Goal: Information Seeking & Learning: Learn about a topic

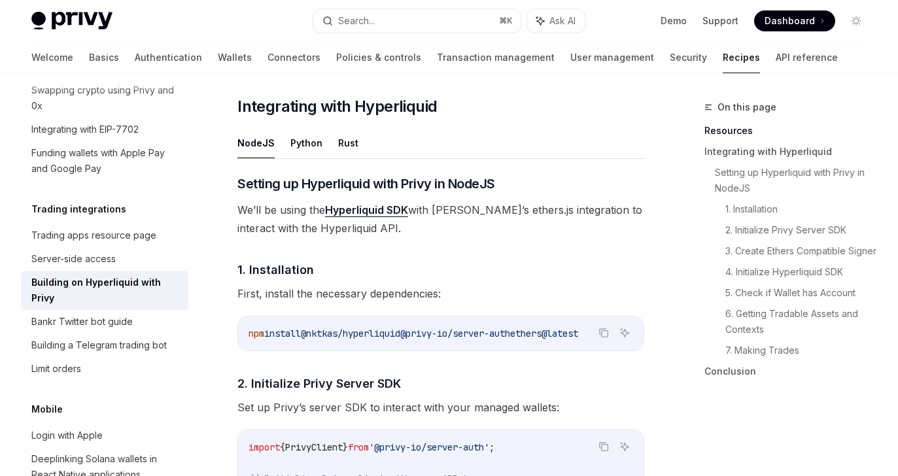
scroll to position [559, 0]
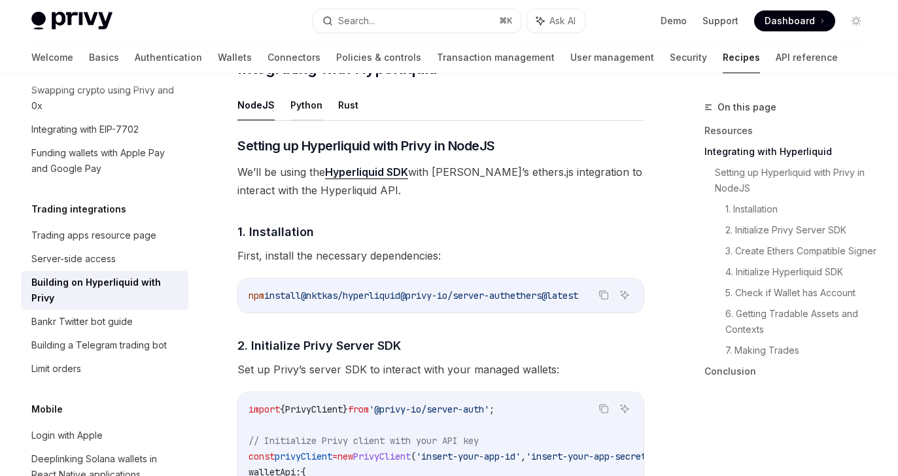
click at [308, 119] on button "Python" at bounding box center [306, 105] width 32 height 31
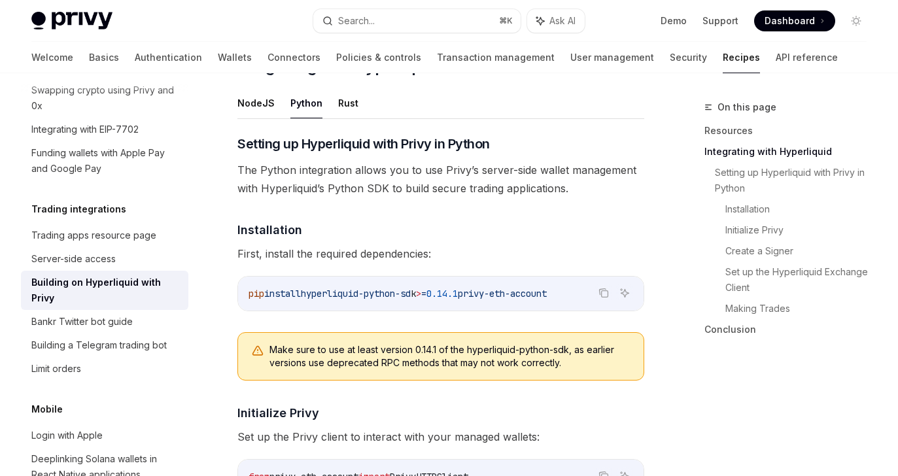
scroll to position [558, 0]
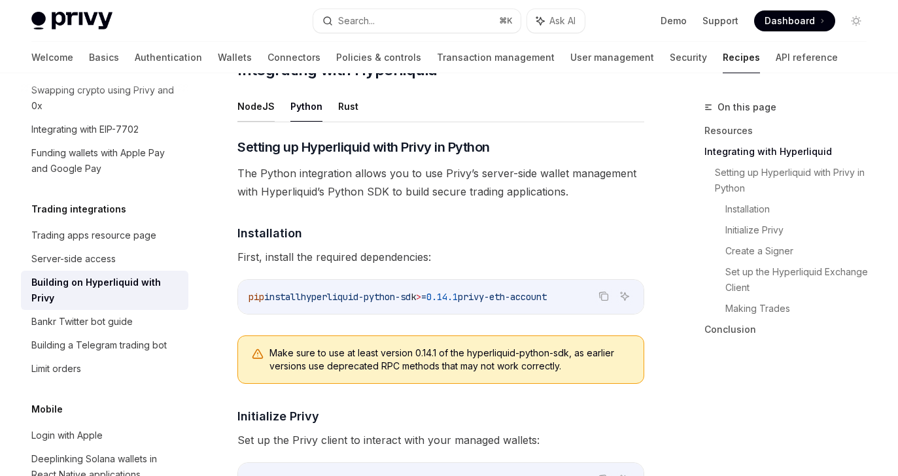
click at [258, 122] on button "NodeJS" at bounding box center [255, 106] width 37 height 31
type textarea "*"
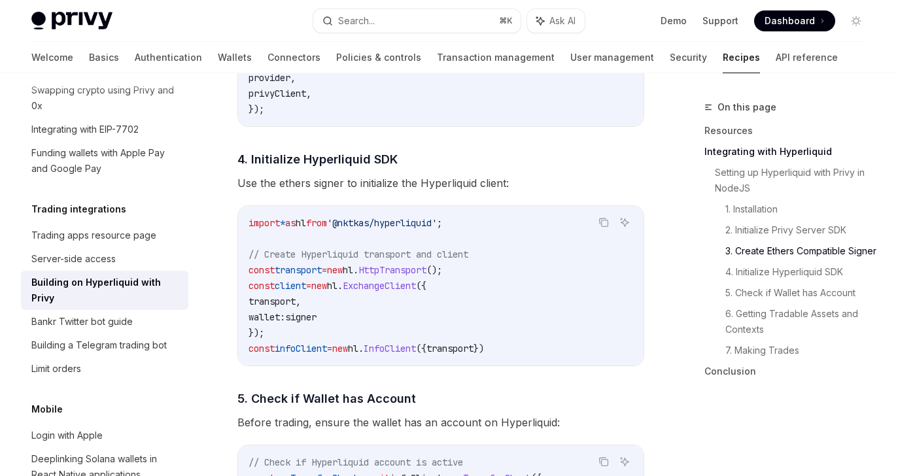
scroll to position [1351, 0]
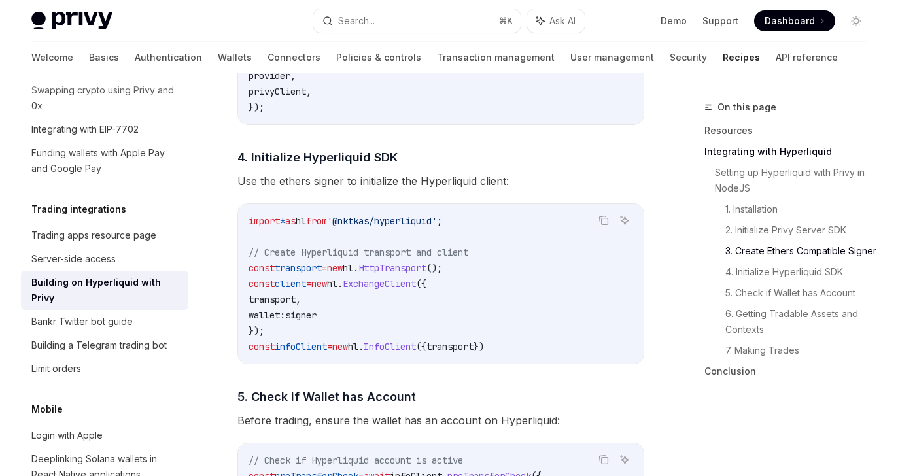
click at [316, 321] on span "signer" at bounding box center [300, 315] width 31 height 12
click at [401, 290] on span "ExchangeClient" at bounding box center [379, 284] width 73 height 12
click at [316, 321] on span "signer" at bounding box center [300, 315] width 31 height 12
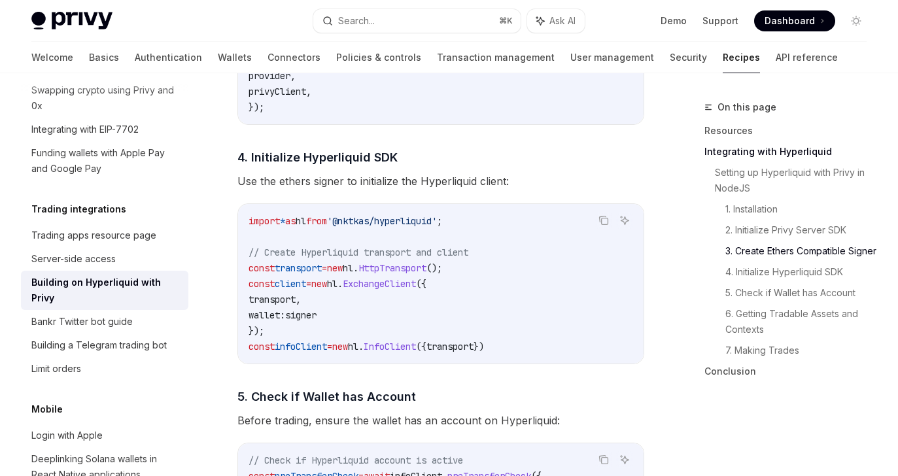
click at [316, 321] on span "signer" at bounding box center [300, 315] width 31 height 12
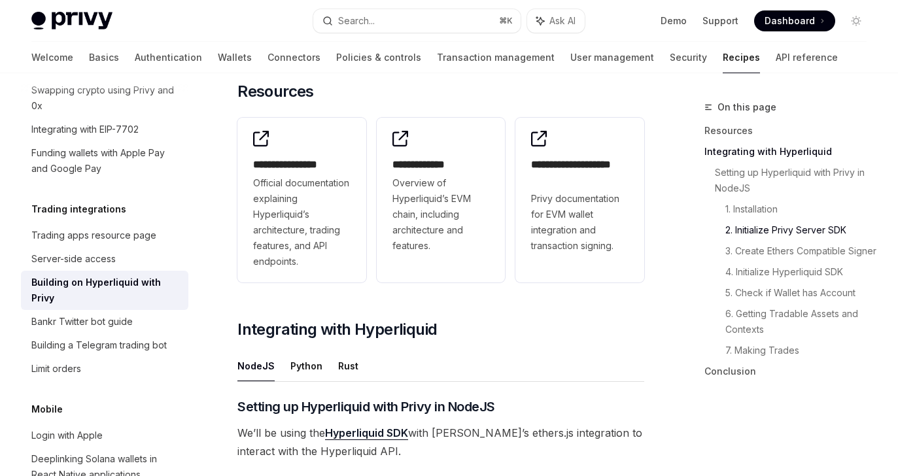
scroll to position [0, 0]
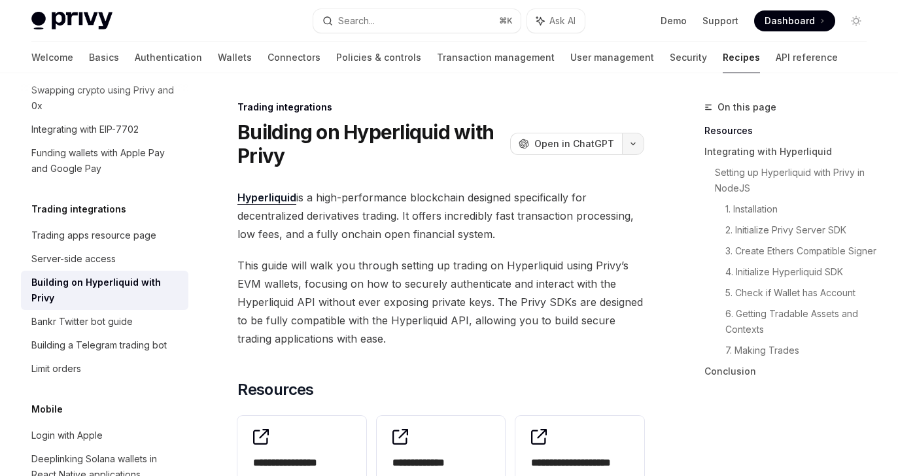
click at [624, 138] on button "button" at bounding box center [633, 144] width 22 height 22
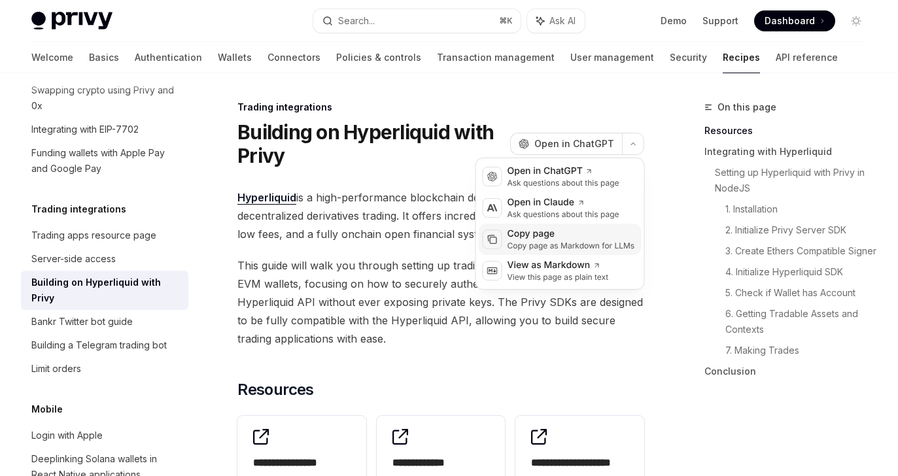
click at [568, 226] on div "Copy page Copy page as Markdown for LLMs" at bounding box center [559, 239] width 163 height 31
click at [632, 143] on icon "button" at bounding box center [633, 143] width 16 height 5
click at [546, 210] on div "Ask questions about this page" at bounding box center [563, 214] width 112 height 10
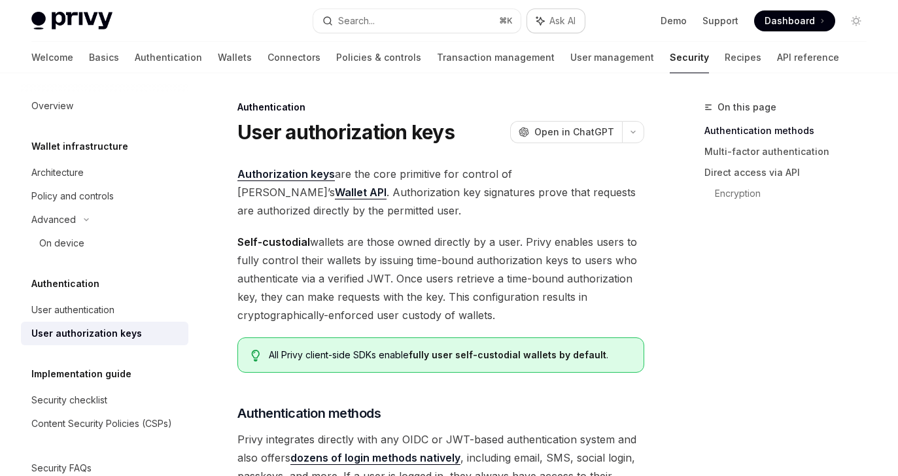
scroll to position [7, 0]
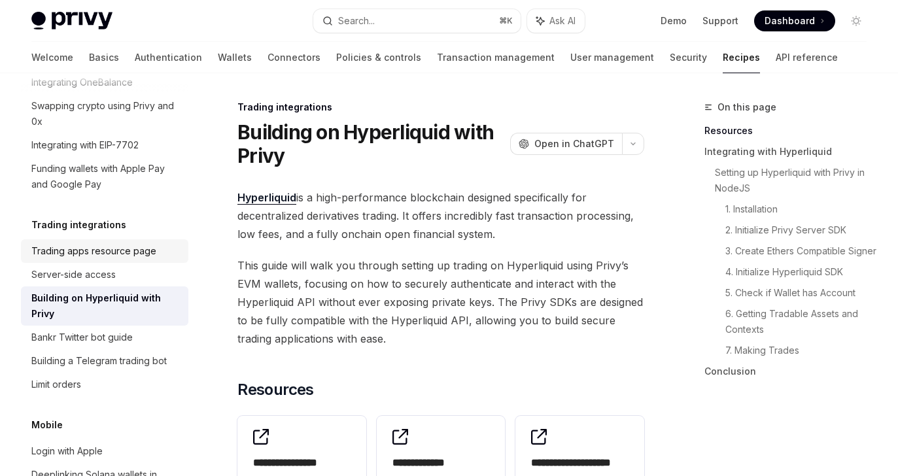
scroll to position [1220, 0]
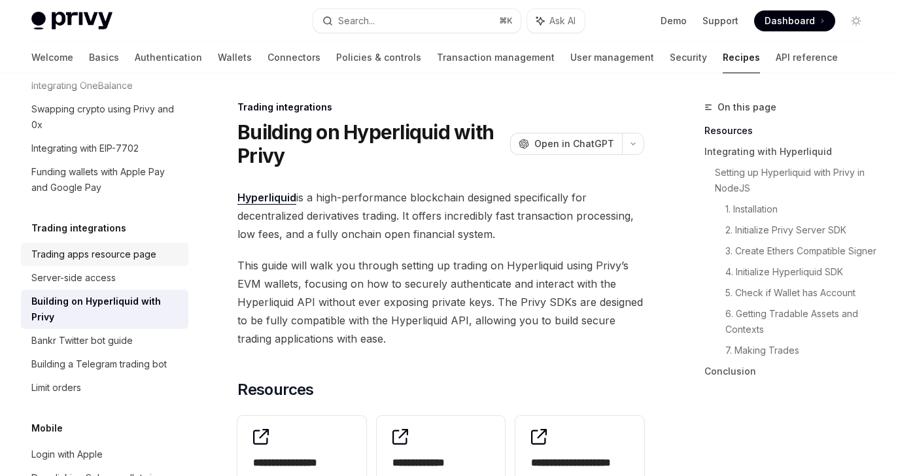
click at [135, 246] on div "Trading apps resource page" at bounding box center [93, 254] width 125 height 16
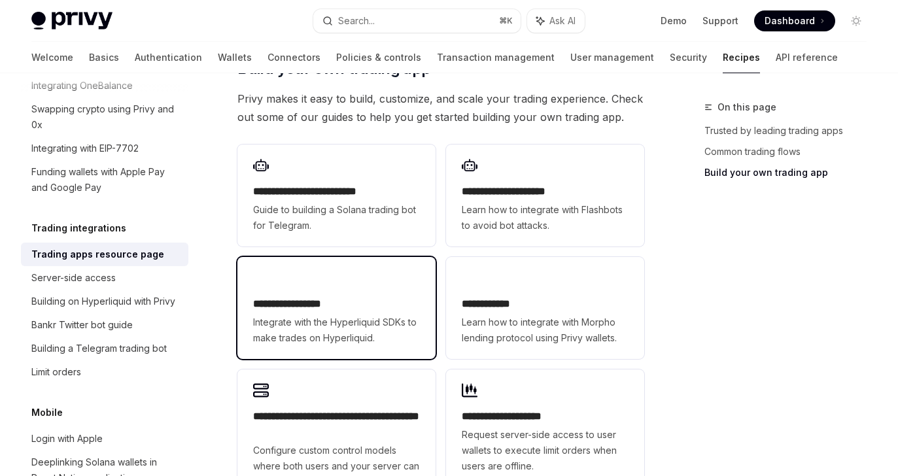
scroll to position [797, 0]
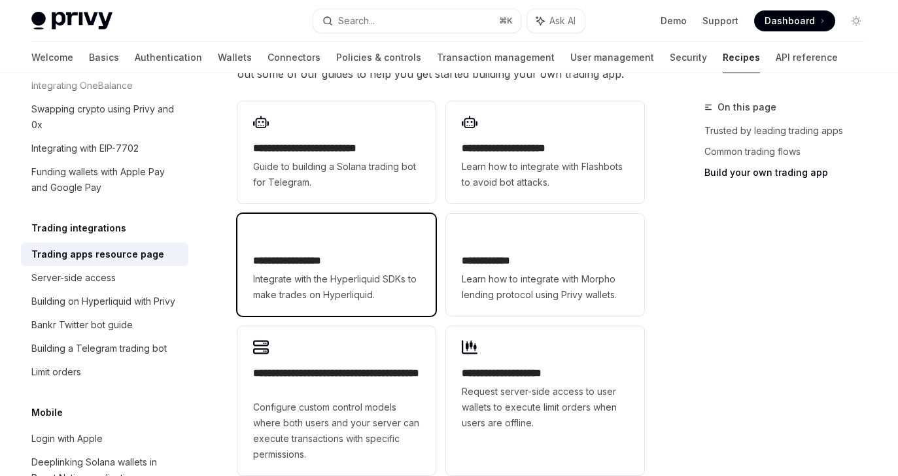
click at [377, 253] on h2 "**********" at bounding box center [336, 261] width 167 height 16
type textarea "*"
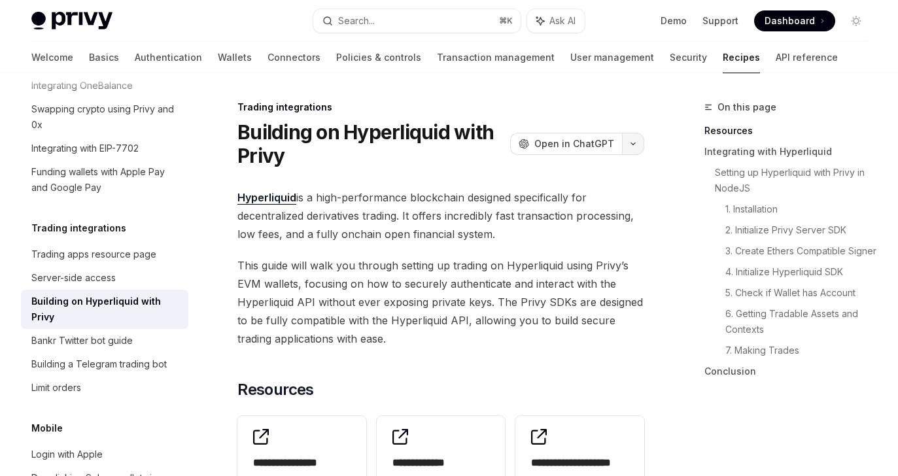
click at [630, 143] on icon "button" at bounding box center [633, 143] width 16 height 5
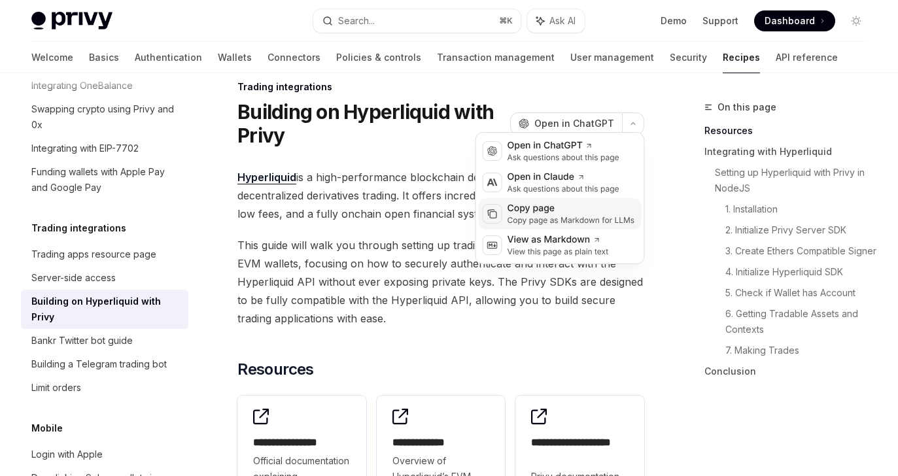
scroll to position [25, 0]
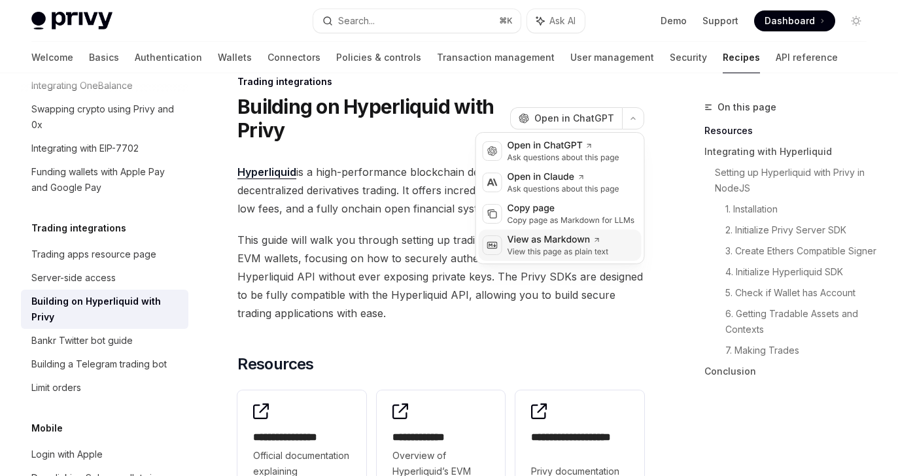
click at [580, 242] on div "View as Markdown" at bounding box center [557, 239] width 101 height 13
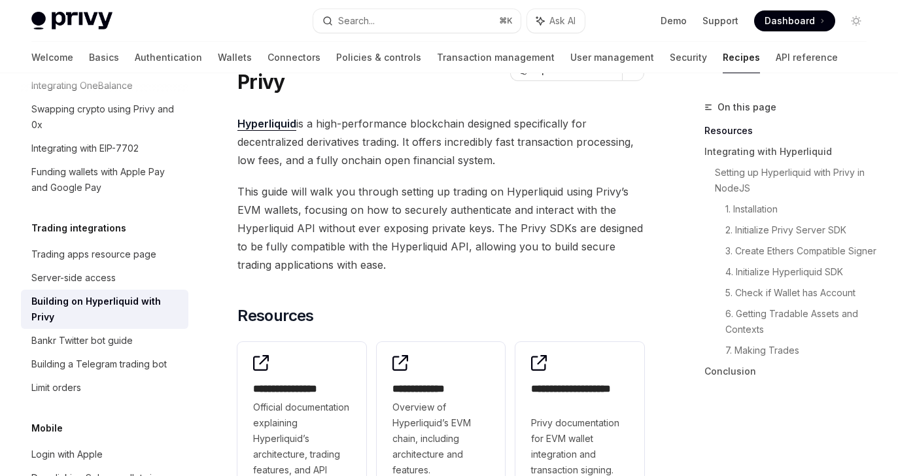
scroll to position [0, 0]
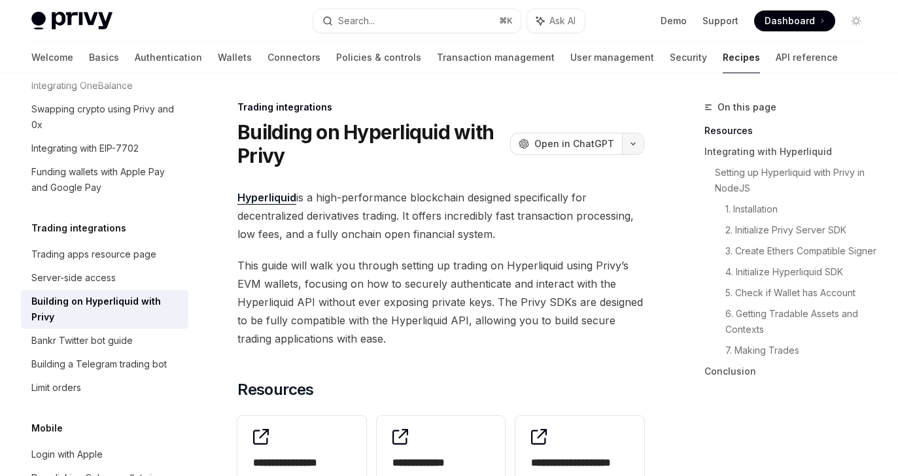
click at [634, 144] on icon "button" at bounding box center [633, 143] width 16 height 5
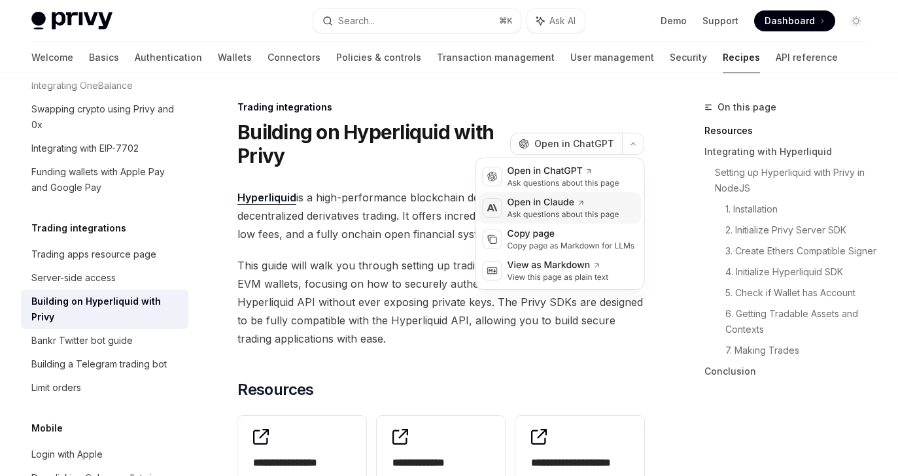
click at [584, 209] on div "Open in Claude" at bounding box center [563, 202] width 112 height 13
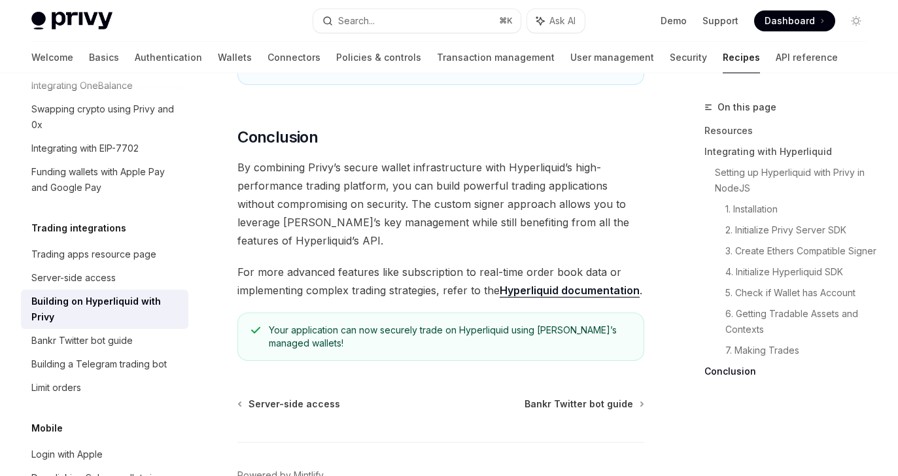
scroll to position [2902, 0]
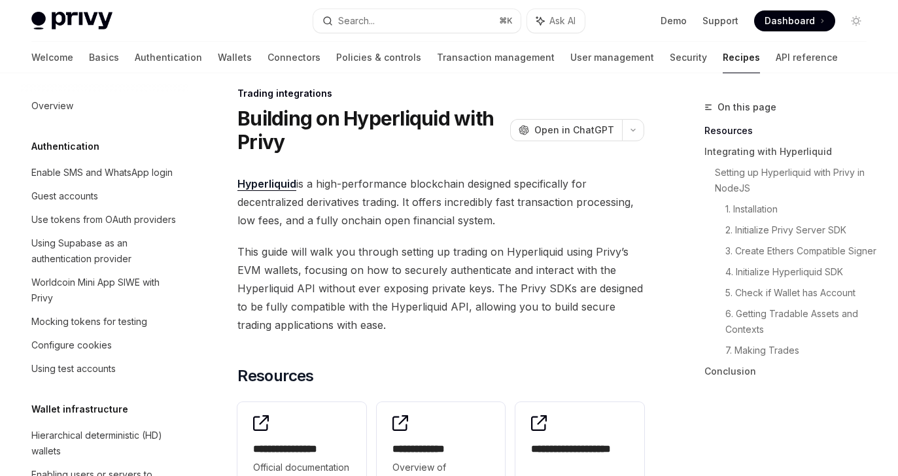
scroll to position [1239, 0]
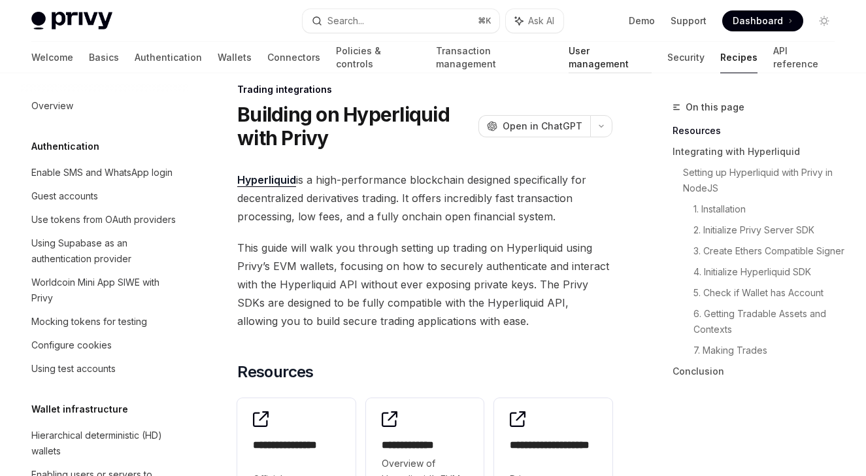
scroll to position [1239, 0]
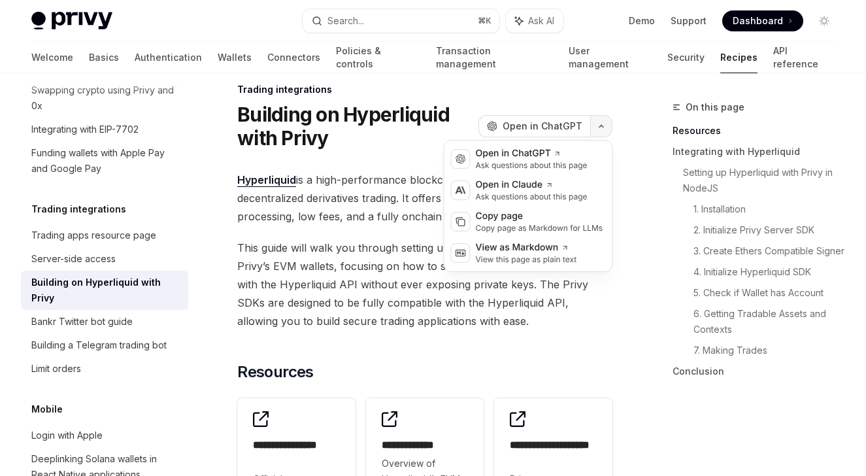
click at [599, 122] on button "button" at bounding box center [601, 126] width 22 height 22
click at [520, 200] on div "Ask questions about this page" at bounding box center [532, 197] width 112 height 10
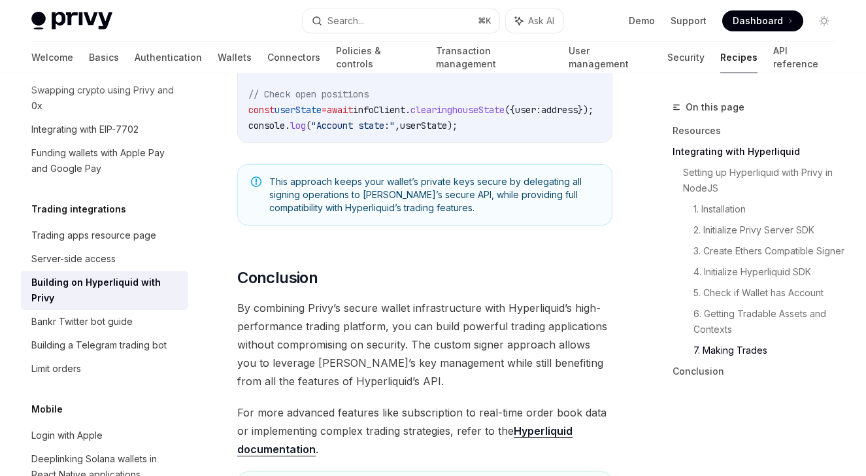
scroll to position [2952, 0]
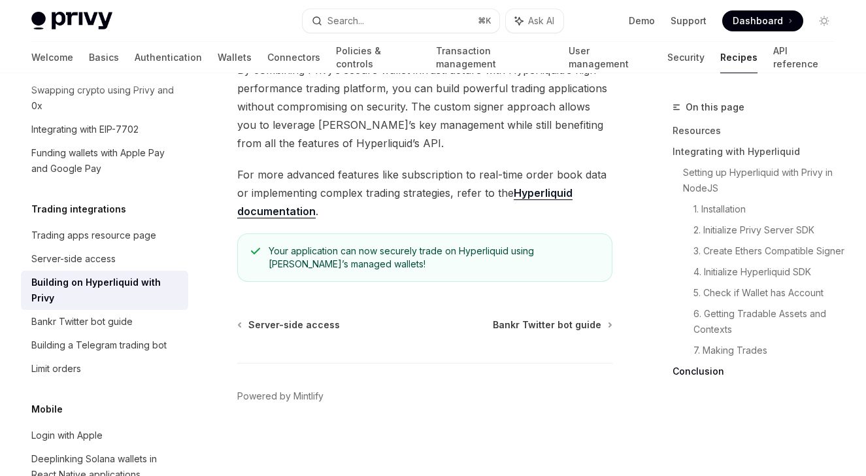
click at [548, 214] on link "Hyperliquid documentation" at bounding box center [404, 202] width 335 height 32
